Goal: Task Accomplishment & Management: Use online tool/utility

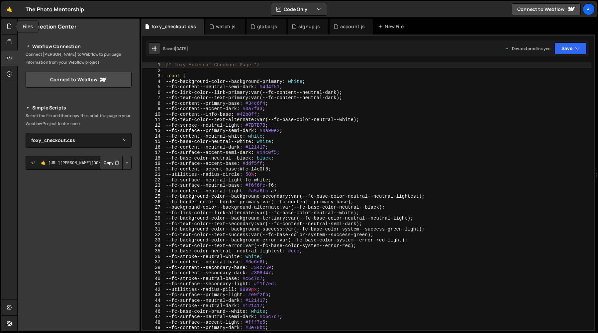
select select "38507"
click at [8, 28] on icon at bounding box center [9, 26] width 5 height 7
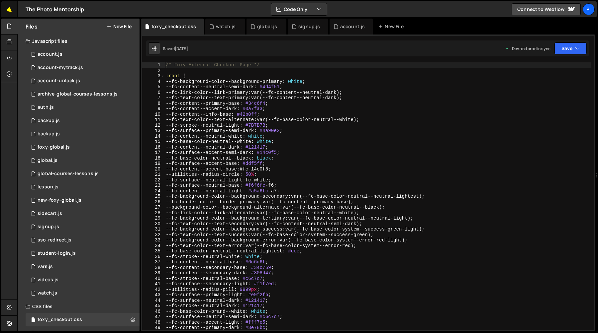
click at [10, 10] on link "🤙" at bounding box center [9, 9] width 16 height 16
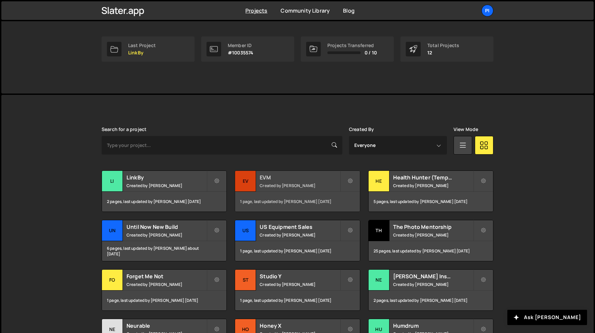
scroll to position [140, 0]
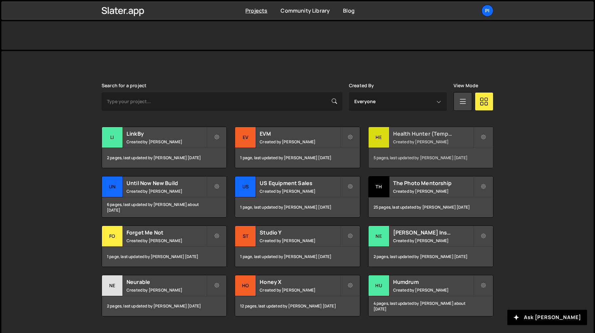
click at [419, 136] on h2 "Health Hunter (Temporary)" at bounding box center [433, 133] width 80 height 7
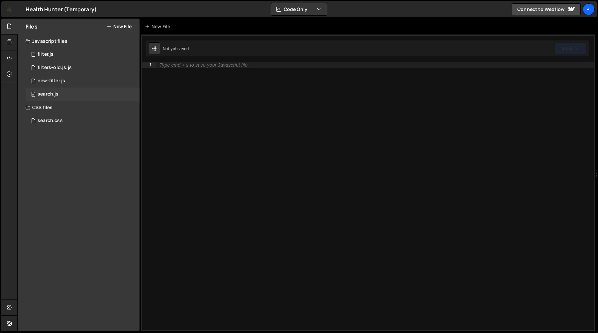
click at [60, 98] on div "0 search.js 0" at bounding box center [83, 94] width 114 height 13
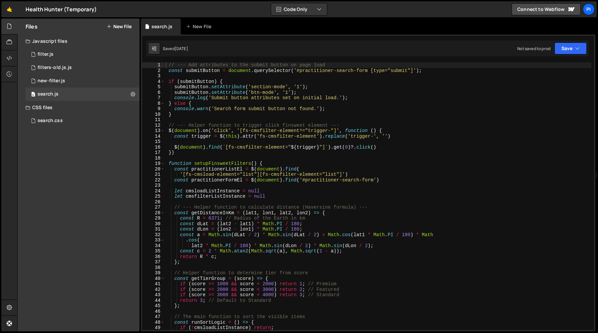
scroll to position [1822, 0]
click at [61, 58] on div "0 filter.js 0" at bounding box center [83, 54] width 114 height 13
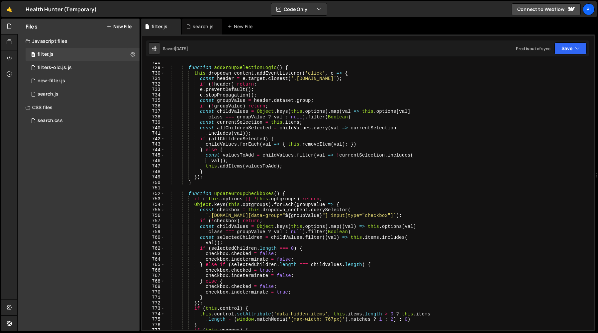
scroll to position [4030, 0]
type textarea "});"
click at [287, 176] on div "function addGroupSelectionLogic ( ) { this . dropdown_content . addEventListene…" at bounding box center [377, 198] width 427 height 279
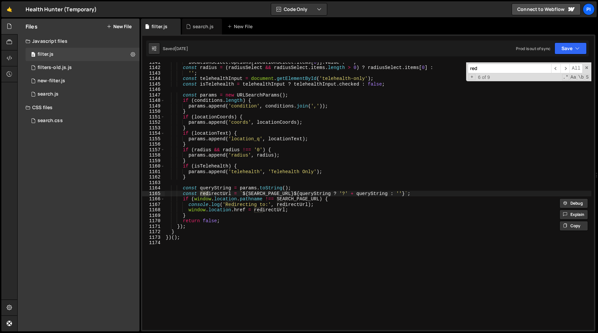
scroll to position [6332, 0]
type input "redirec"
type textarea "const redirectUrl = `${SEARCH_PAGE_URL}${queryString ? '?' + queryString : ''}`;"
click at [270, 193] on div "locationSelect . options [ locationSelect . items [ 0 ]] . value : '' ; const r…" at bounding box center [377, 198] width 427 height 279
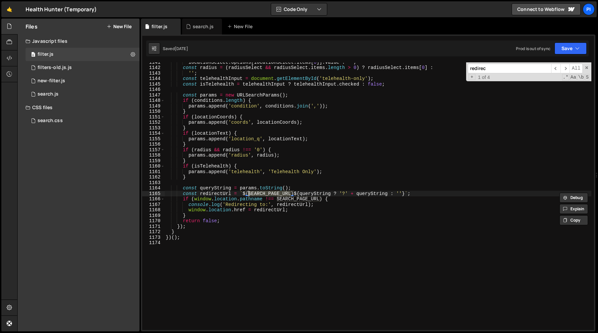
type input "SEARCH_PAGE_URL"
click at [559, 68] on span "​" at bounding box center [555, 69] width 9 height 10
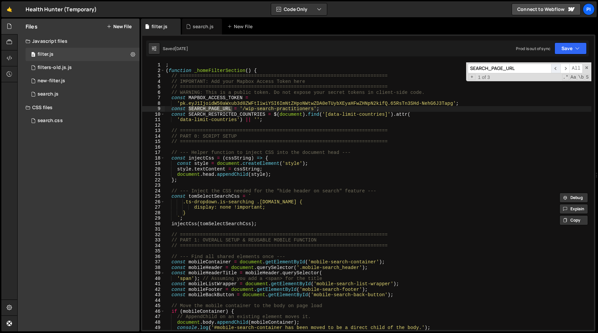
scroll to position [0, 0]
click at [258, 112] on div "; ( function _homeFilterSection ( ) { // ======================================…" at bounding box center [377, 201] width 427 height 279
click at [257, 110] on div "; ( function _homeFilterSection ( ) { // ======================================…" at bounding box center [377, 201] width 427 height 279
type textarea "const SEARCH_PAGE_URL = '/search-practitioners';"
click at [569, 48] on button "Save" at bounding box center [570, 49] width 32 height 12
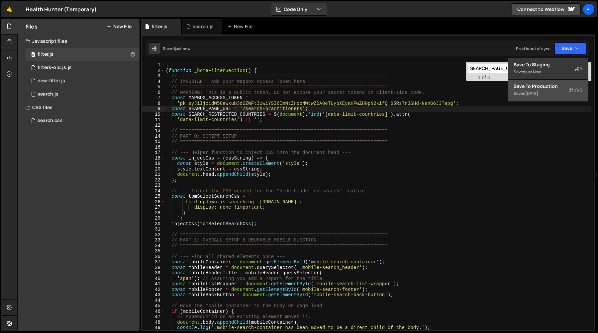
click at [546, 88] on div "Save to Production S" at bounding box center [547, 86] width 69 height 7
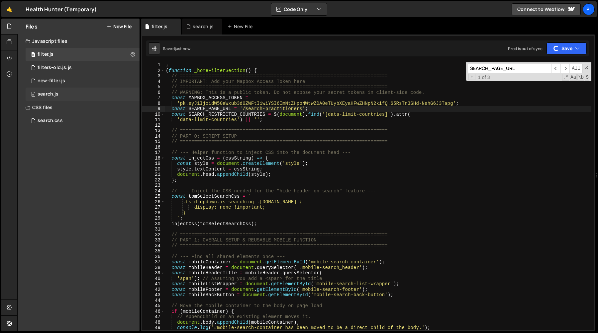
click at [59, 93] on div "0 search.js 0" at bounding box center [83, 94] width 114 height 13
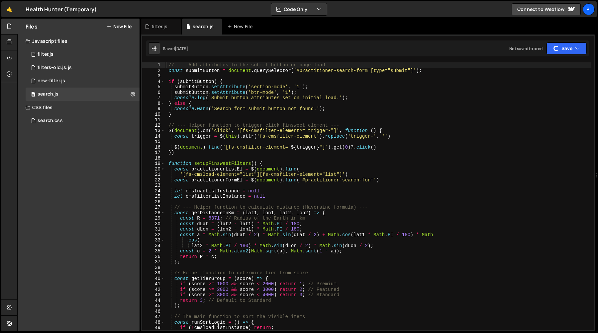
click at [315, 95] on div "// --- Add attributes to the submit button on page load const submitButton = do…" at bounding box center [377, 201] width 427 height 279
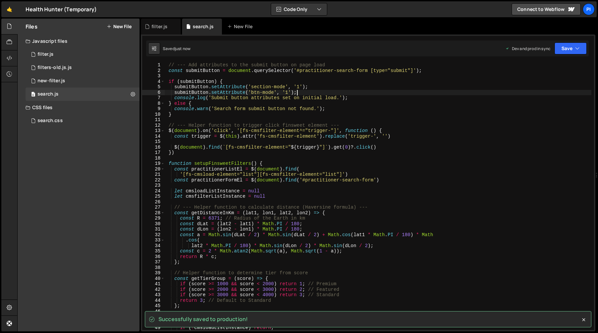
scroll to position [1822, 0]
click at [487, 92] on div "// --- Add attributes to the submit button on page load const submitButton = do…" at bounding box center [377, 201] width 427 height 279
click at [91, 77] on div "0 new-filter.js 0" at bounding box center [83, 80] width 114 height 13
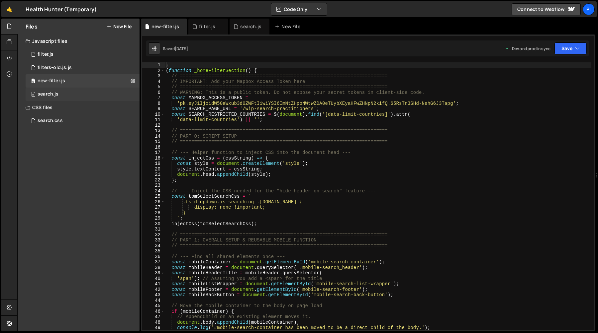
scroll to position [0, 0]
click at [80, 95] on div "0 search.js 0" at bounding box center [83, 94] width 114 height 13
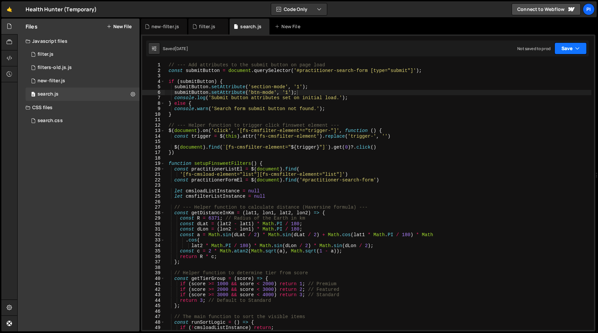
click at [577, 51] on icon "button" at bounding box center [577, 48] width 5 height 7
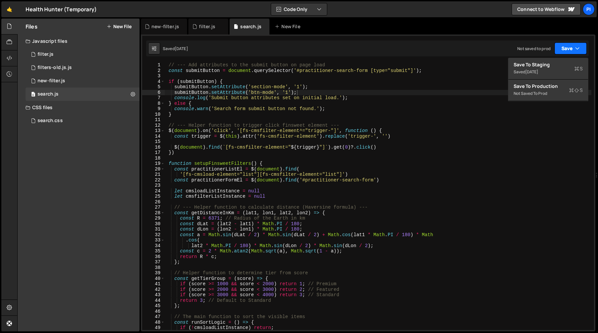
scroll to position [1822, 0]
click at [543, 84] on div "Save to Production S" at bounding box center [547, 86] width 69 height 7
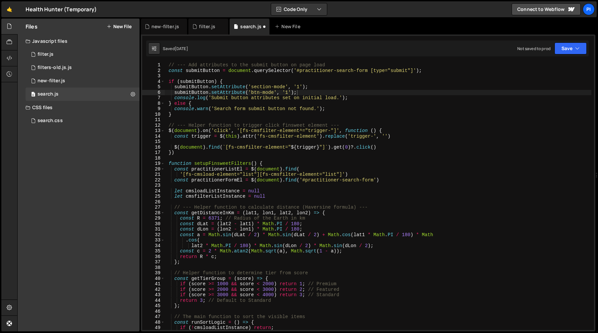
type textarea "}"
click at [423, 114] on div "// --- Add attributes to the submit button on page load const submitButton = do…" at bounding box center [377, 201] width 427 height 279
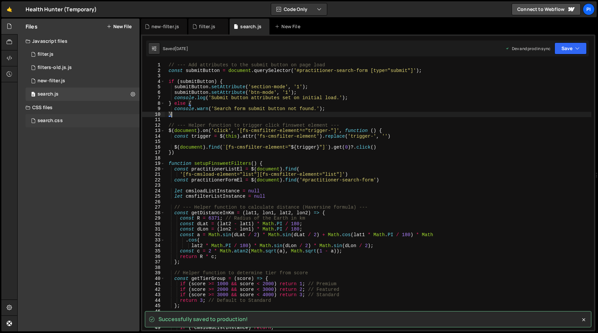
click at [75, 125] on div "search.css 0" at bounding box center [83, 120] width 114 height 13
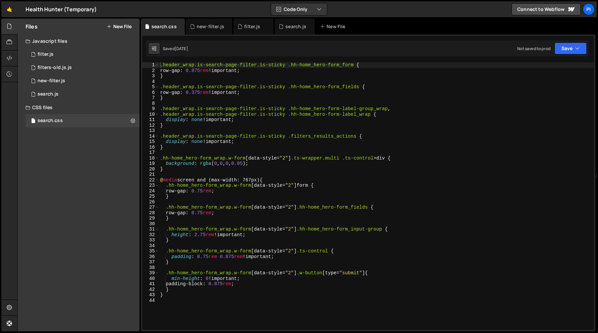
scroll to position [0, 0]
click at [364, 104] on div ".header_wrap.is-search-page-filter.is-sticky .hh-home_hero-form_form { row-gap …" at bounding box center [376, 201] width 435 height 279
click at [574, 46] on button "Save" at bounding box center [570, 49] width 32 height 12
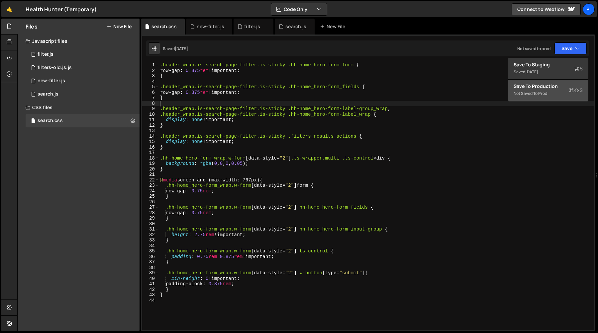
click at [522, 91] on div "Not saved to prod" at bounding box center [547, 94] width 69 height 8
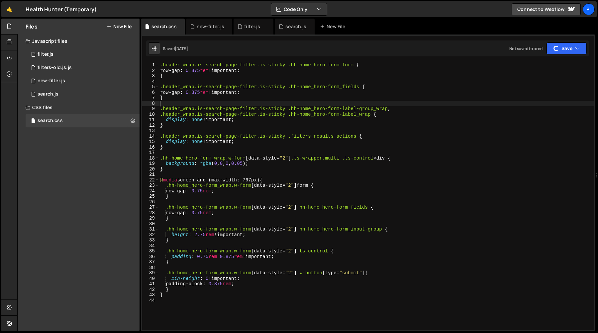
click at [357, 129] on div ".header_wrap.is-search-page-filter.is-sticky .hh-home_hero-form_form { row-gap …" at bounding box center [376, 201] width 435 height 279
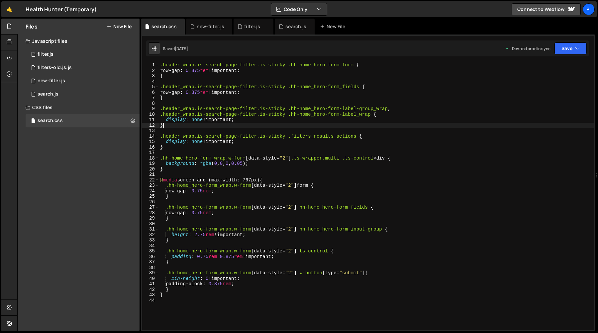
click at [202, 123] on div ".header_wrap.is-search-page-filter.is-sticky .hh-home_hero-form_form { row-gap …" at bounding box center [376, 201] width 435 height 279
type textarea "}"
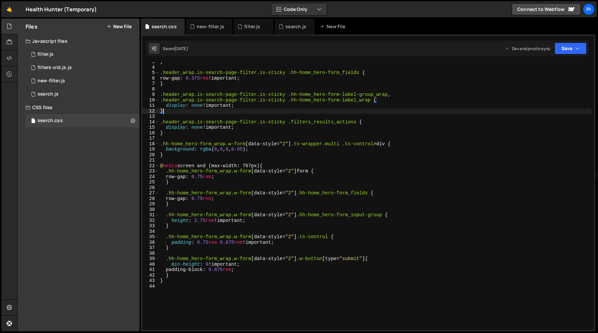
scroll to position [14, 0]
click at [222, 157] on div "} .header_wrap.is-search-page-filter.is-sticky .hh-home_hero-form_fields { row-…" at bounding box center [375, 198] width 432 height 279
click at [83, 94] on div "0 search.js 0" at bounding box center [83, 94] width 114 height 13
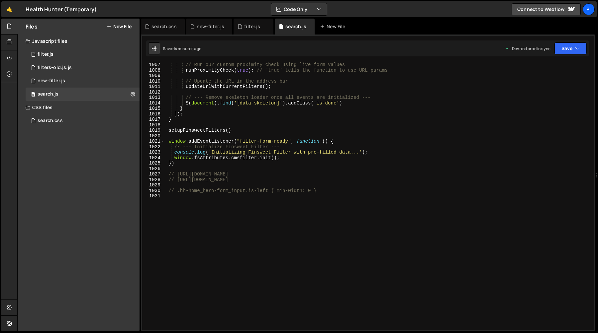
scroll to position [5513, 0]
click at [329, 192] on div "// Run our custom proximity check using live form values runProximityCheck ( tr…" at bounding box center [377, 201] width 427 height 279
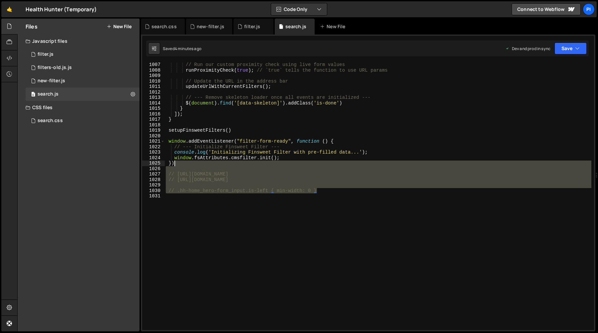
click at [237, 166] on div "// Run our custom proximity check using live form values runProximityCheck ( tr…" at bounding box center [377, 201] width 427 height 279
type textarea "})"
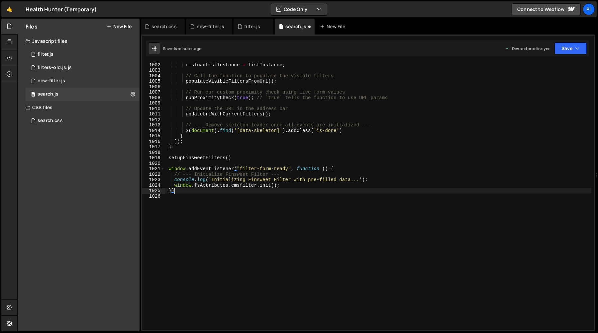
scroll to position [5485, 0]
click at [8, 59] on icon at bounding box center [9, 57] width 5 height 7
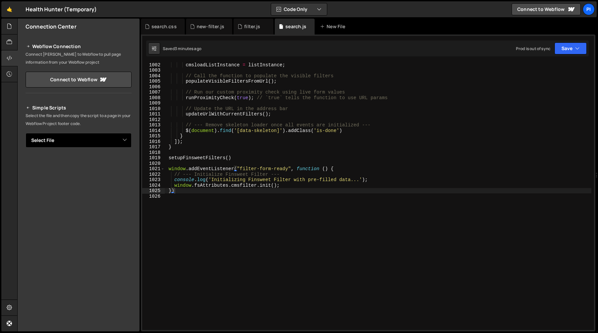
click at [119, 141] on select "Select File filter.js filters-old.js.js new-filter.js search.js search.css" at bounding box center [79, 140] width 106 height 15
click at [26, 133] on select "Select File filter.js filters-old.js.js new-filter.js search.js search.css" at bounding box center [79, 140] width 106 height 15
click at [113, 163] on button "Copy" at bounding box center [111, 163] width 23 height 14
click at [117, 135] on select "Select File filter.js filters-old.js.js new-filter.js search.js search.css" at bounding box center [79, 140] width 106 height 15
select select "45041"
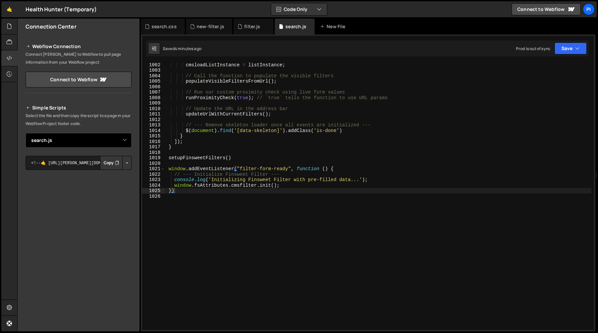
click at [26, 133] on select "Select File filter.js filters-old.js.js new-filter.js search.js search.css" at bounding box center [79, 140] width 106 height 15
click at [116, 164] on icon "Button group with nested dropdown" at bounding box center [117, 163] width 4 height 7
